Goal: Find contact information: Find contact information

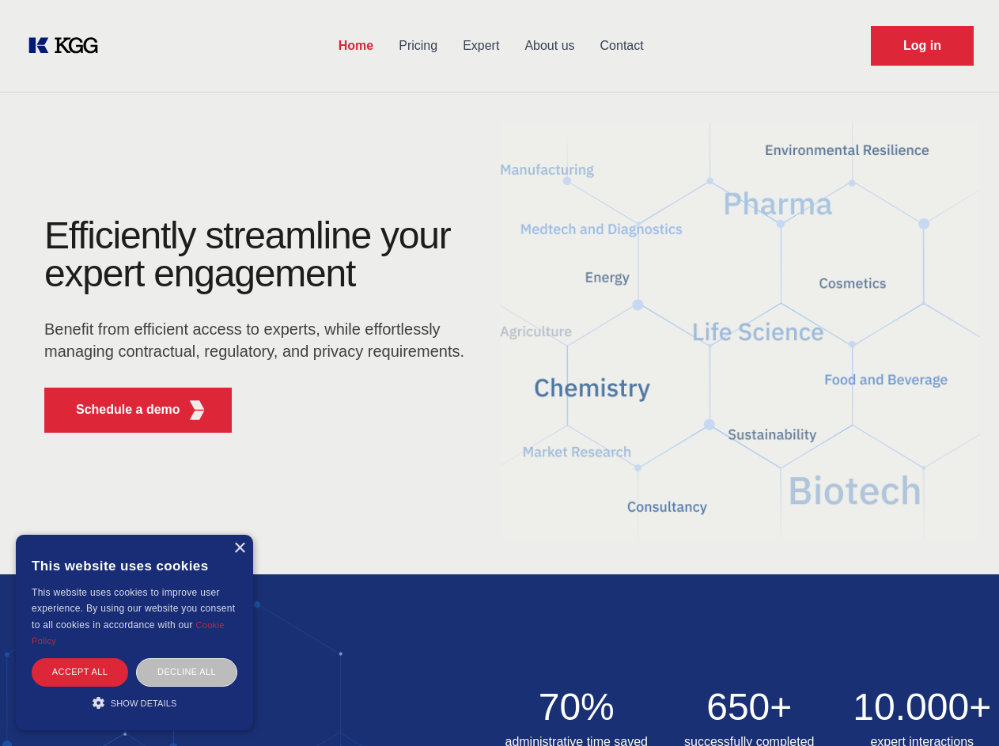
click at [499, 373] on div "Efficiently streamline your expert engagement Benefit from efficient access to …" at bounding box center [259, 331] width 481 height 229
click at [119, 410] on p "Schedule a demo" at bounding box center [128, 409] width 104 height 19
click at [239, 548] on div "× This website uses cookies This website uses cookies to improve user experienc…" at bounding box center [134, 632] width 237 height 195
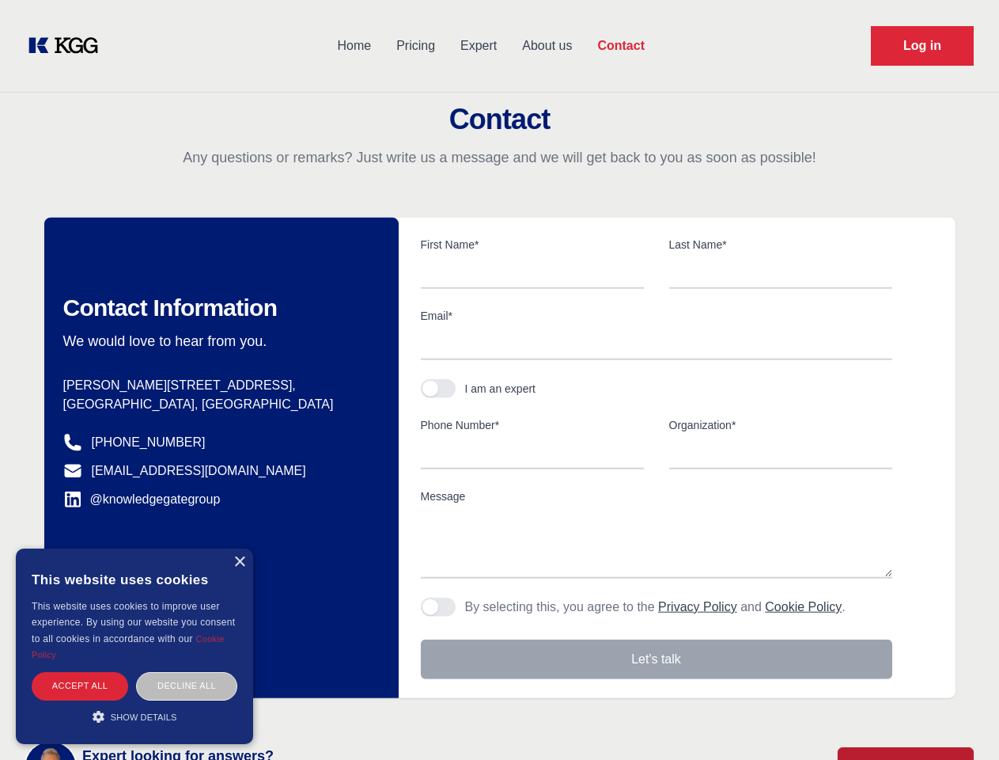
click at [80, 672] on div "Accept all" at bounding box center [80, 686] width 97 height 28
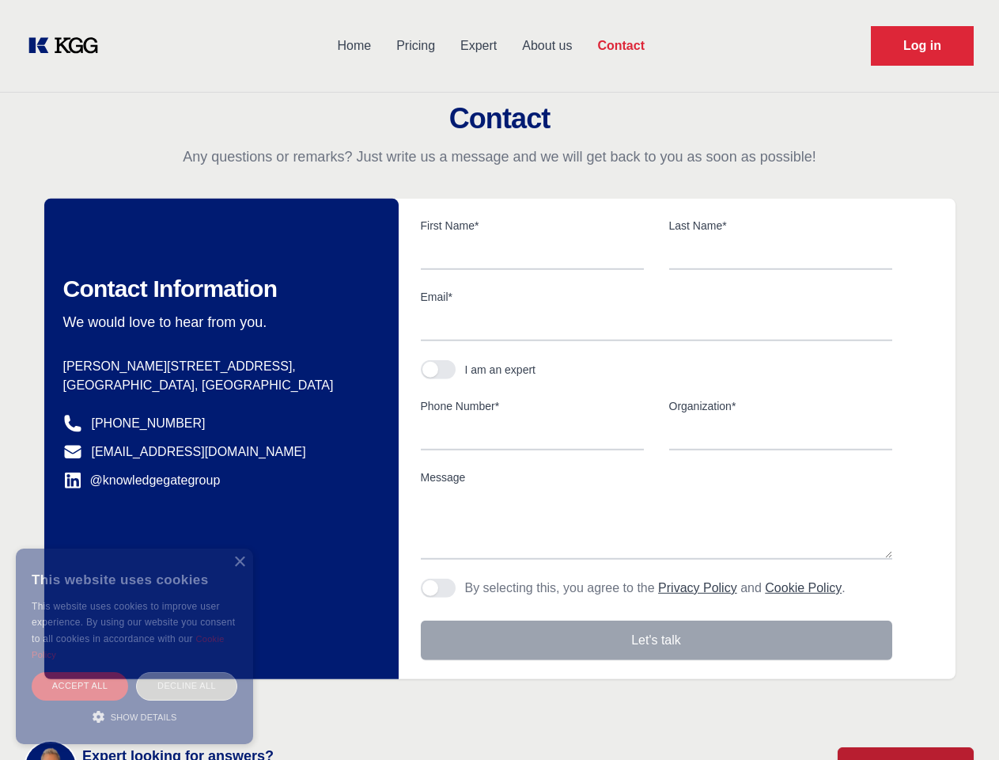
click at [187, 672] on div "Decline all" at bounding box center [186, 686] width 101 height 28
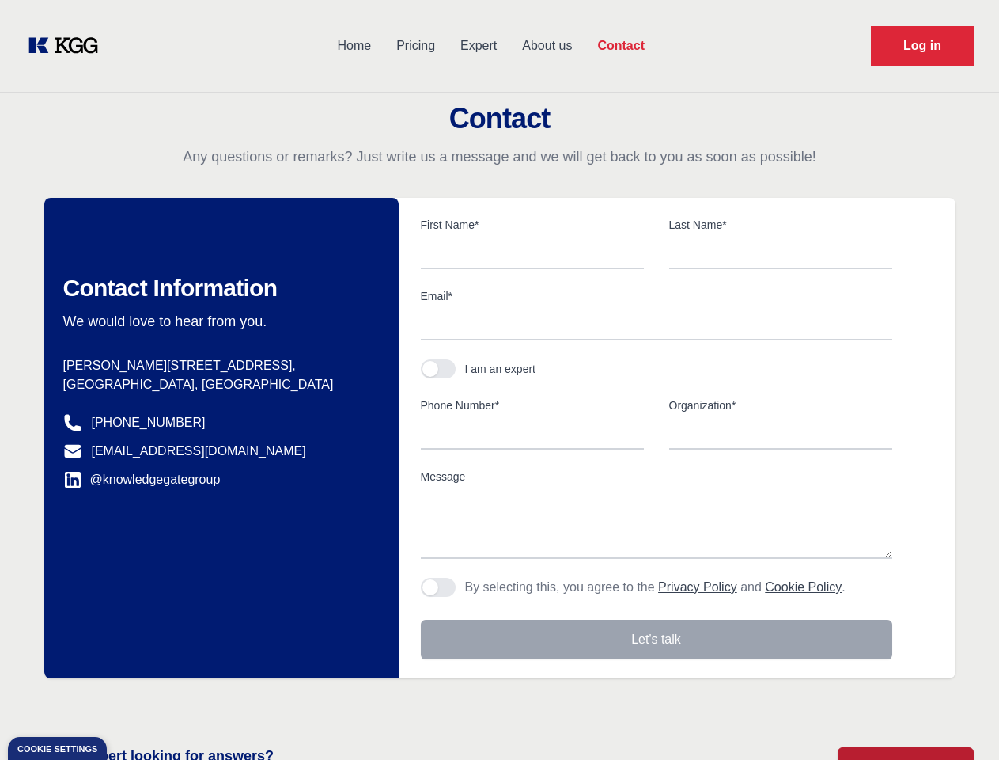
click at [135, 703] on main "Contact Any questions or remarks? Just write us a message and we will get back …" at bounding box center [499, 412] width 999 height 824
